Goal: Information Seeking & Learning: Understand process/instructions

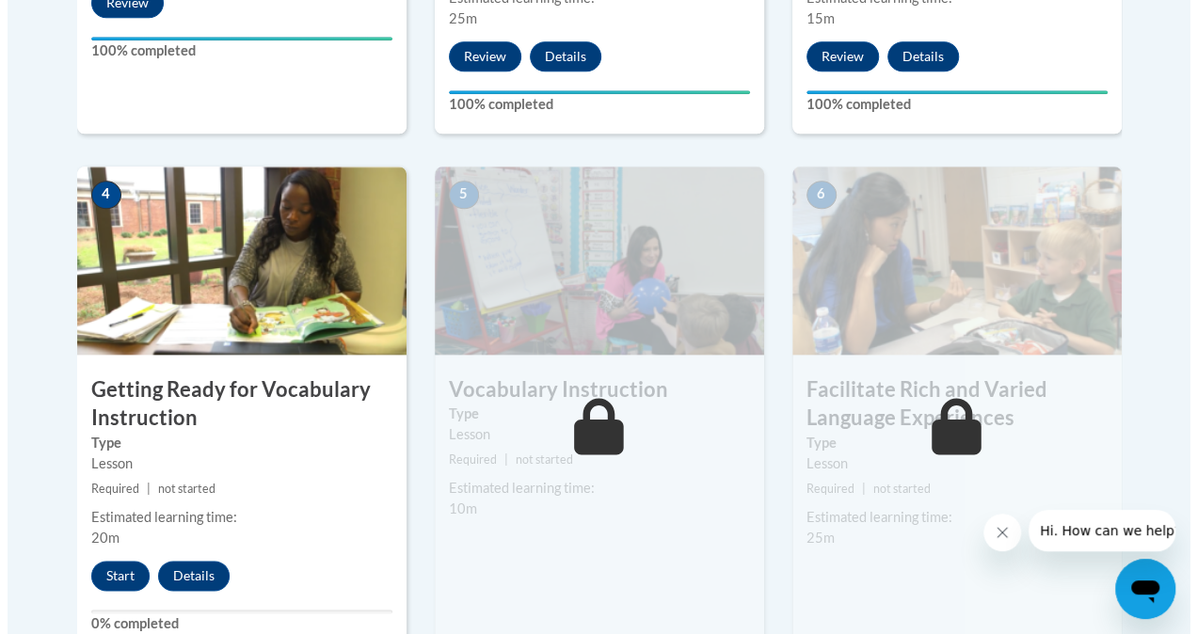
scroll to position [1000, 0]
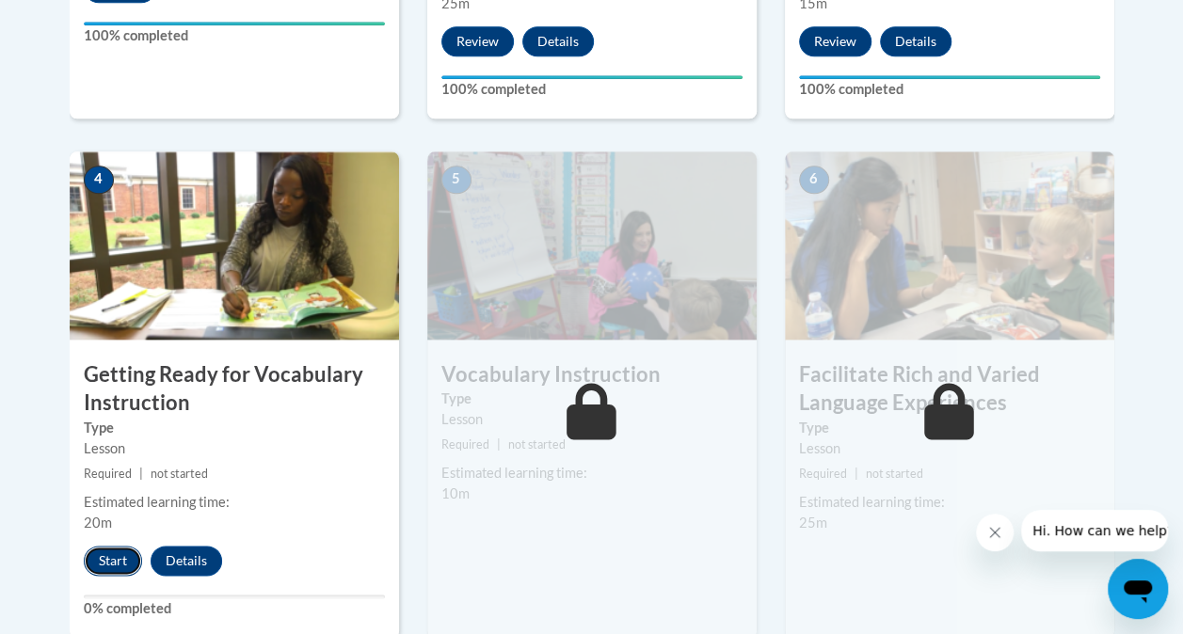
click at [98, 551] on button "Start" at bounding box center [113, 561] width 58 height 30
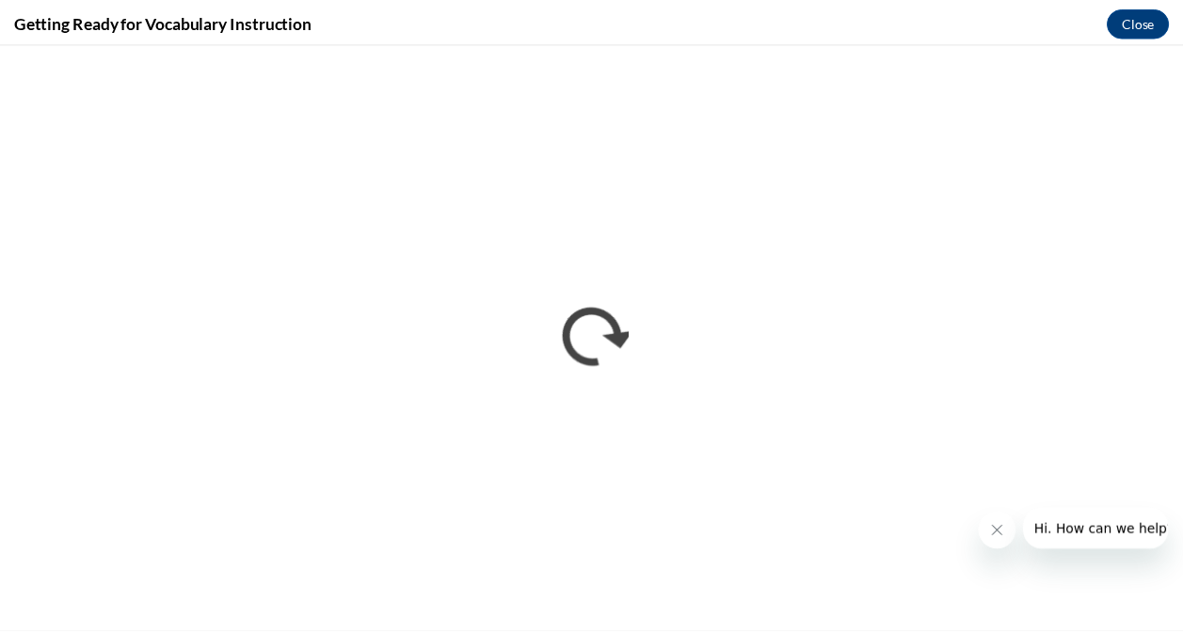
scroll to position [0, 0]
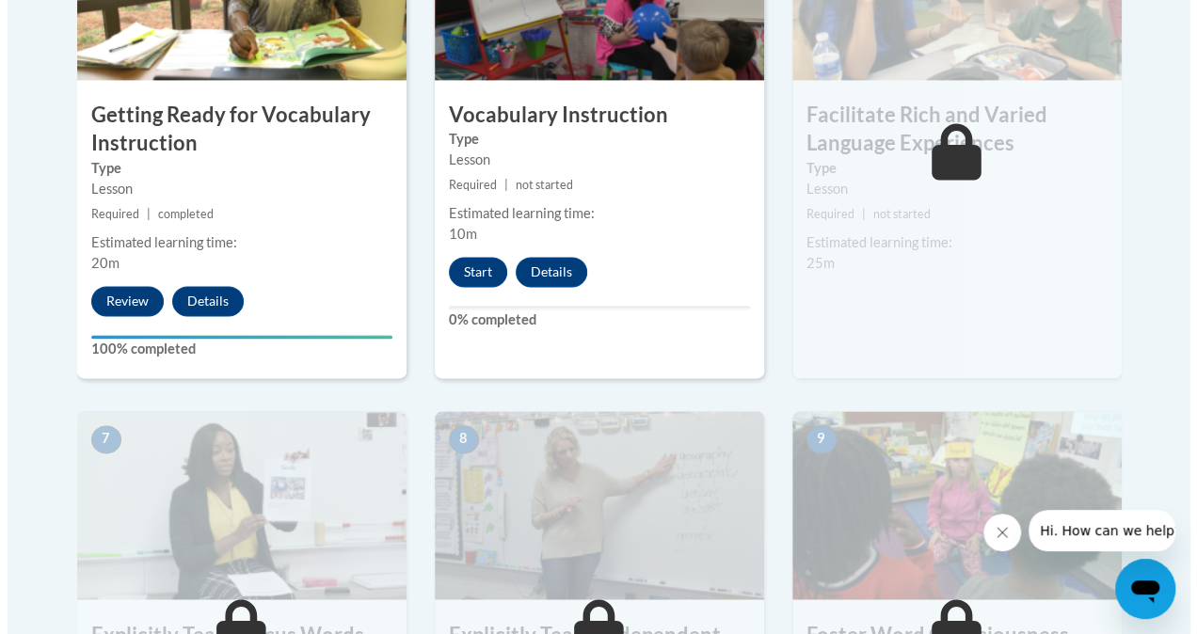
scroll to position [1259, 0]
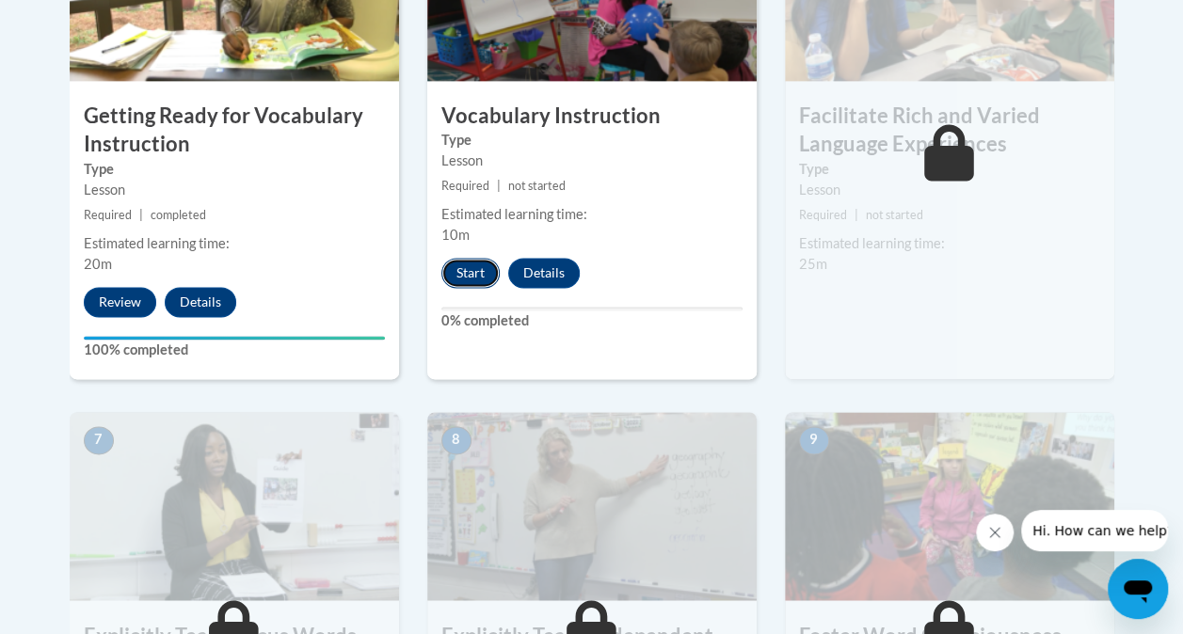
click at [476, 274] on button "Start" at bounding box center [470, 273] width 58 height 30
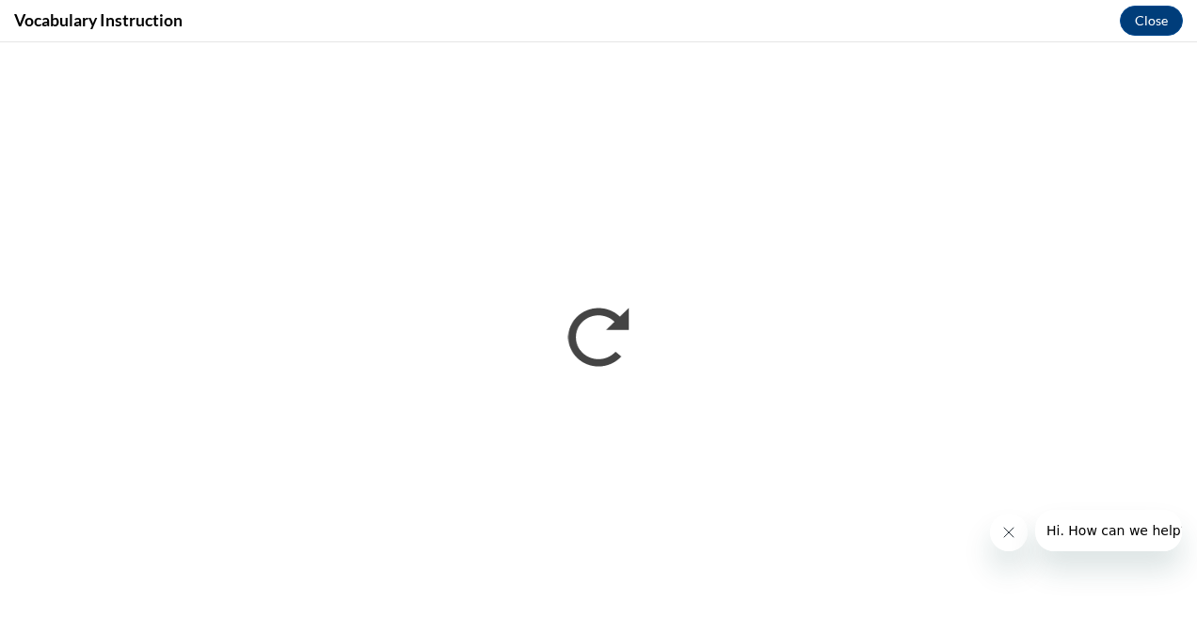
scroll to position [0, 0]
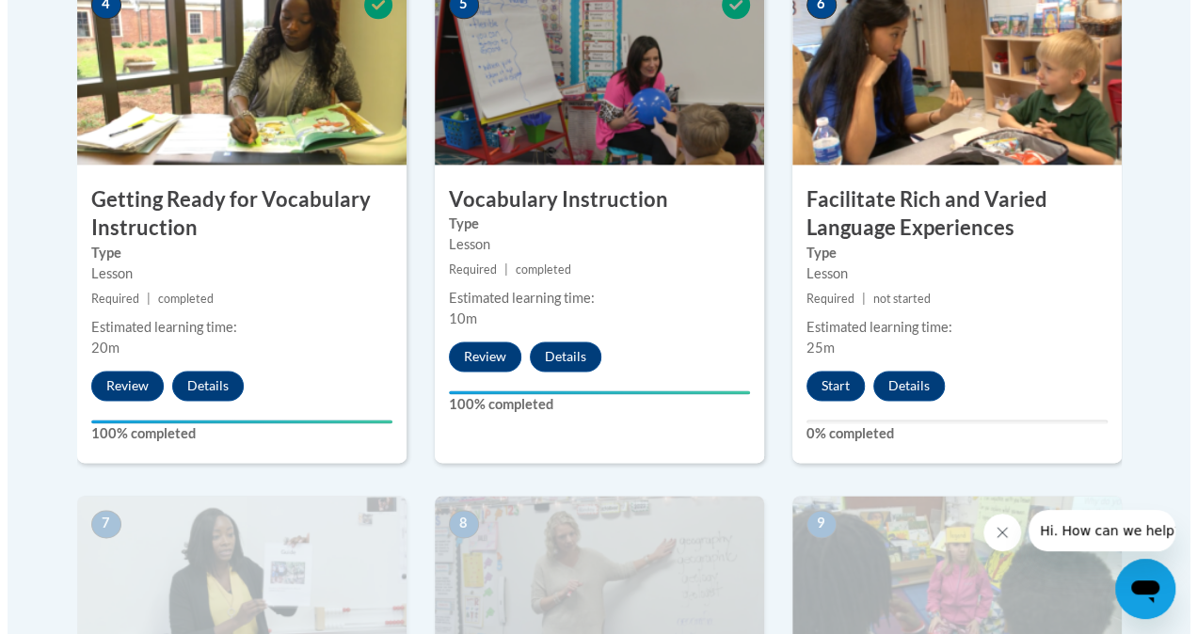
scroll to position [1176, 0]
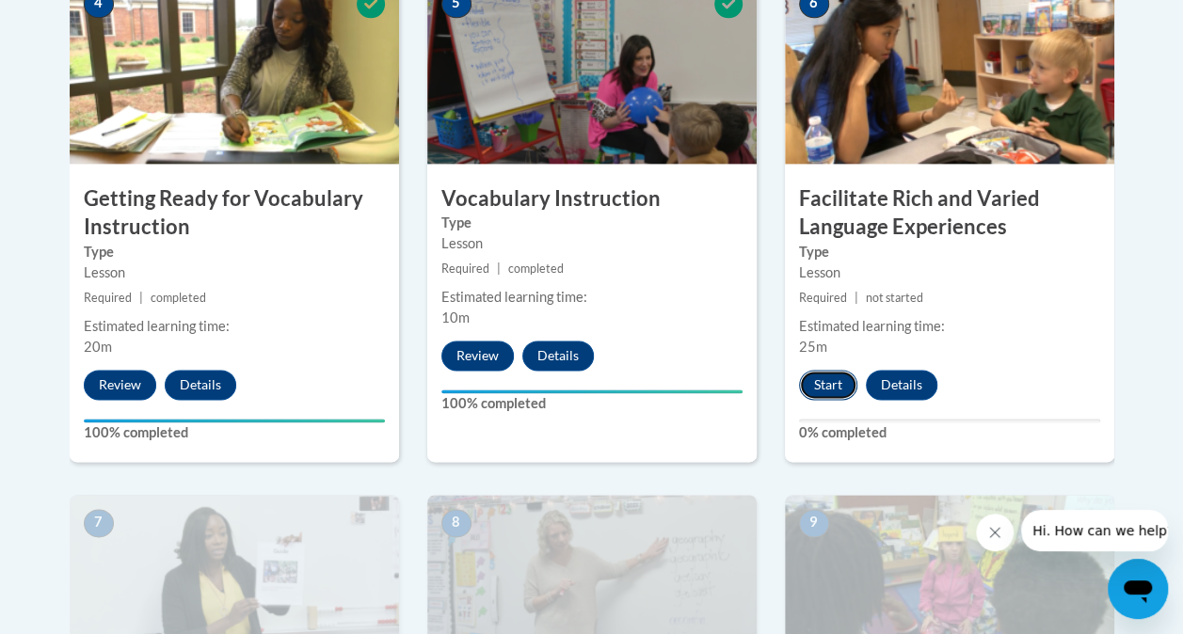
click at [847, 395] on button "Start" at bounding box center [828, 385] width 58 height 30
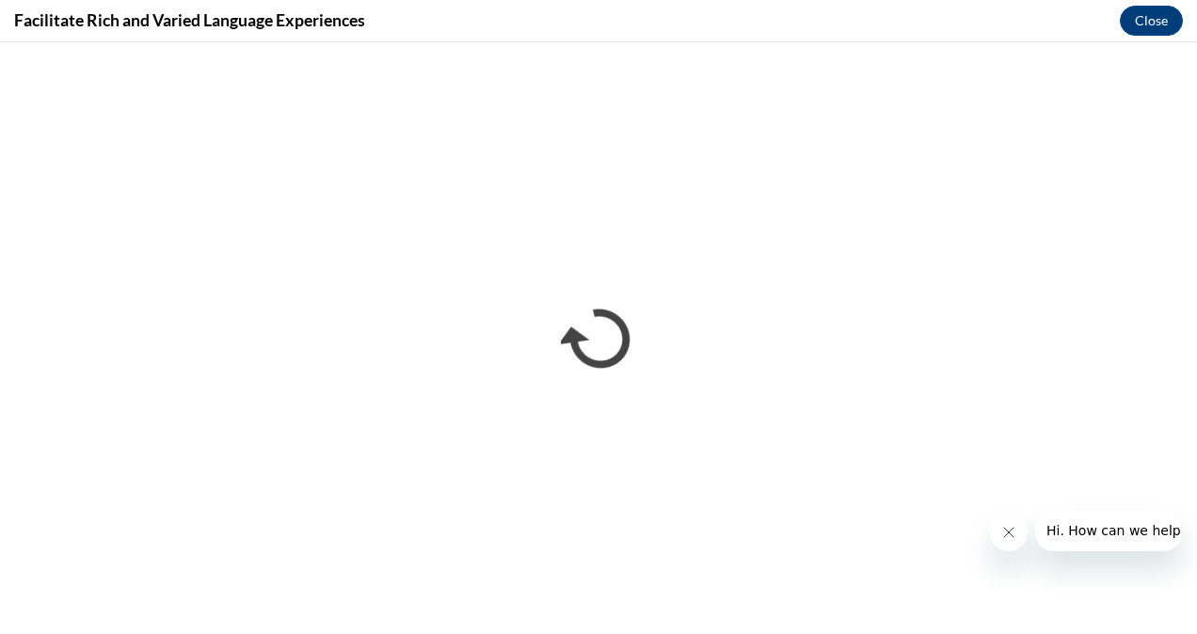
scroll to position [0, 0]
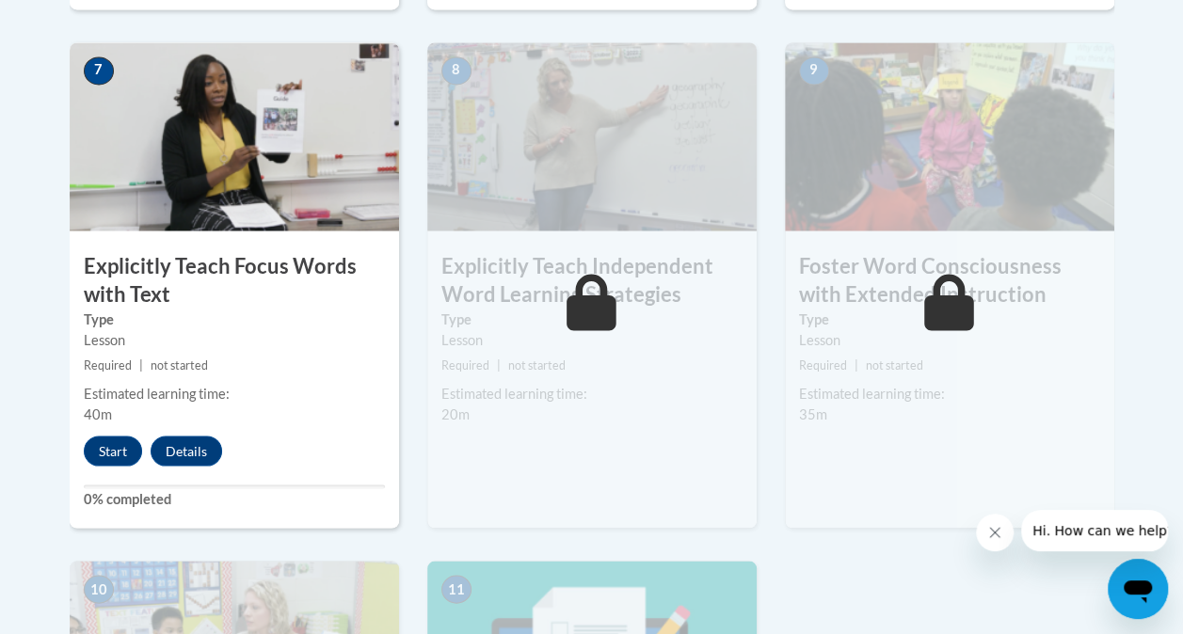
scroll to position [1630, 0]
